Goal: Submit feedback/report problem

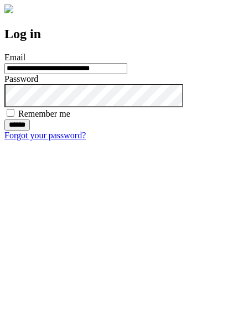
type input "**********"
click at [30, 131] on input "******" at bounding box center [16, 125] width 25 height 11
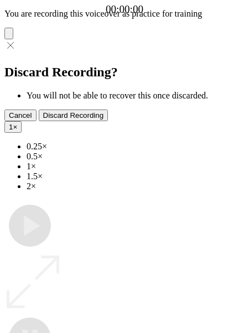
type input "**********"
